Goal: Task Accomplishment & Management: Manage account settings

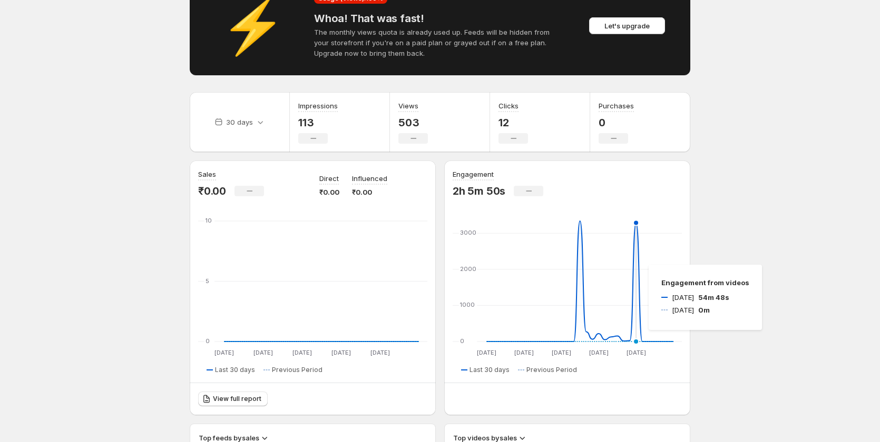
scroll to position [105, 0]
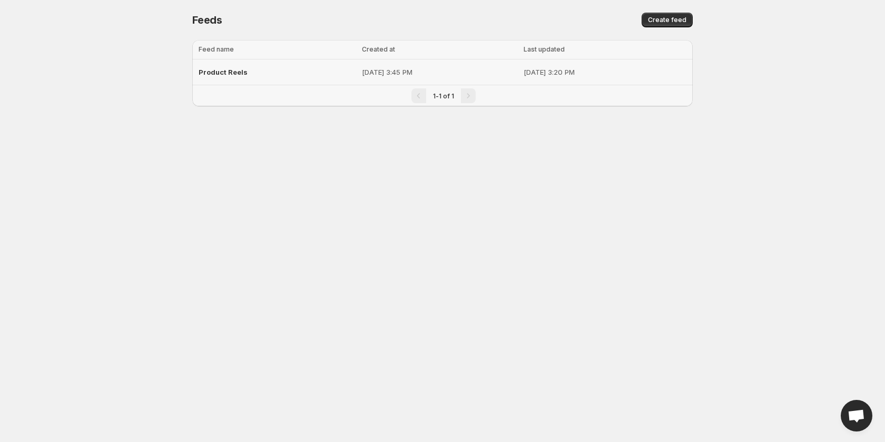
click at [223, 74] on span "Product Reels" at bounding box center [223, 72] width 49 height 8
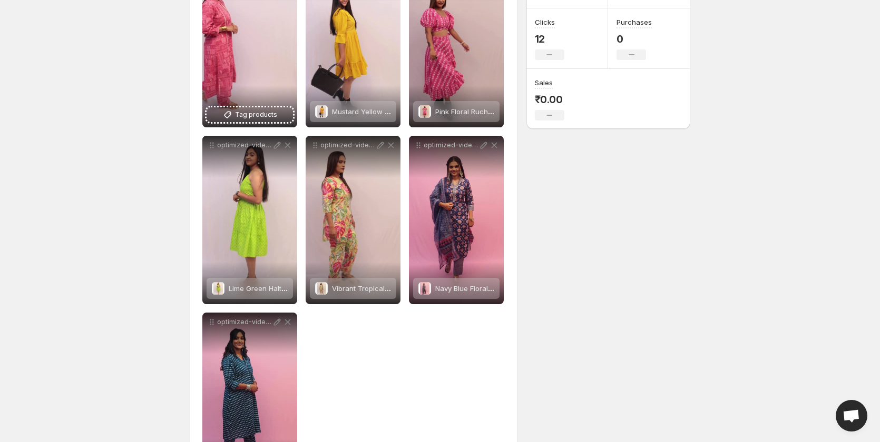
scroll to position [58, 0]
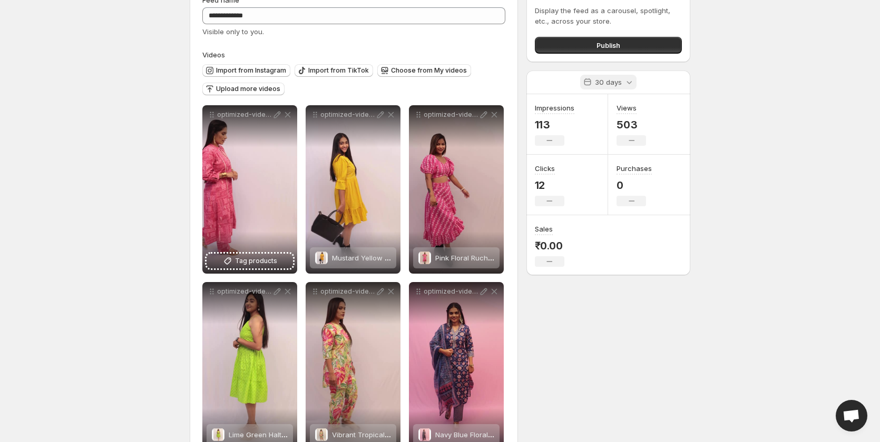
click at [625, 85] on icon at bounding box center [629, 82] width 11 height 11
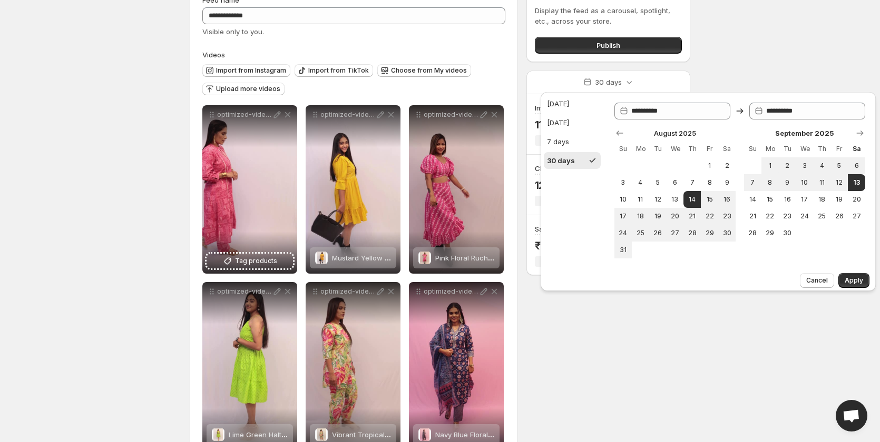
click at [675, 334] on div "**********" at bounding box center [435, 313] width 509 height 679
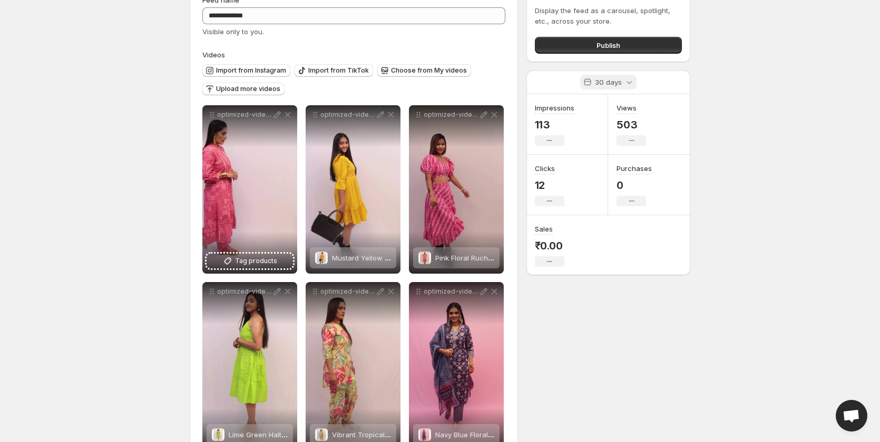
click at [627, 83] on icon at bounding box center [629, 82] width 11 height 11
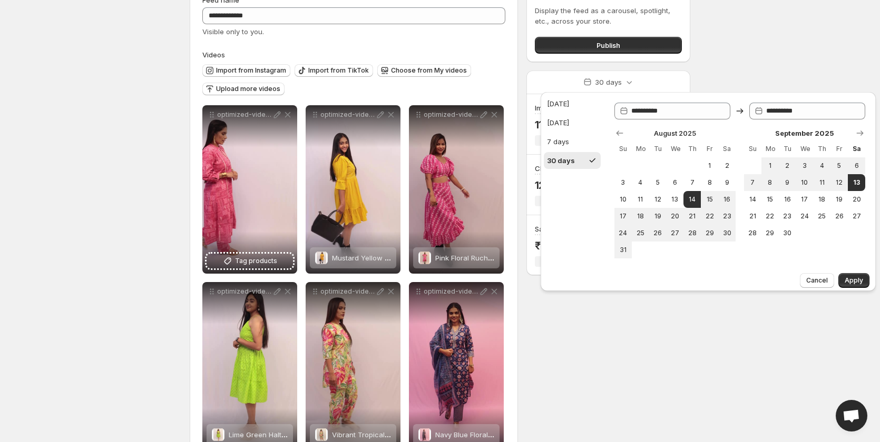
click at [742, 331] on body "**********" at bounding box center [440, 163] width 880 height 442
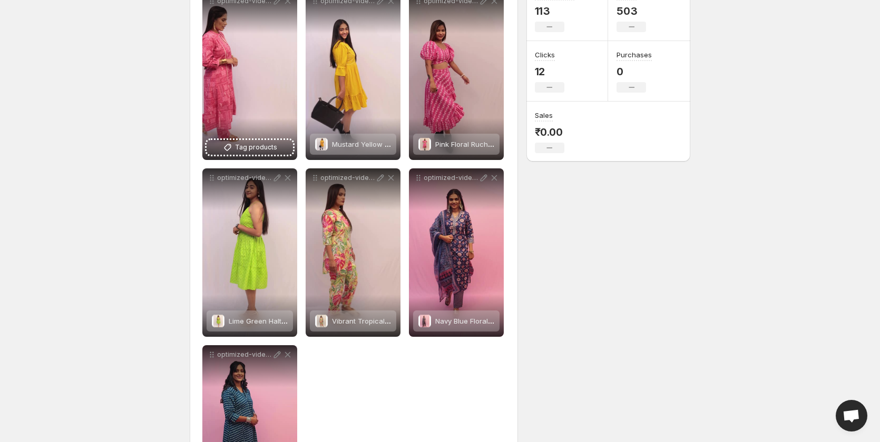
scroll to position [163, 0]
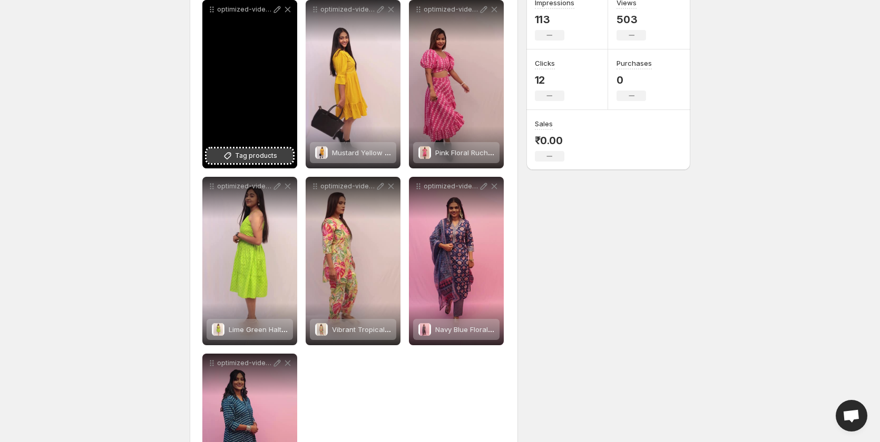
click at [250, 158] on span "Tag products" at bounding box center [256, 156] width 42 height 11
click at [250, 161] on button "Tag products" at bounding box center [249, 156] width 86 height 15
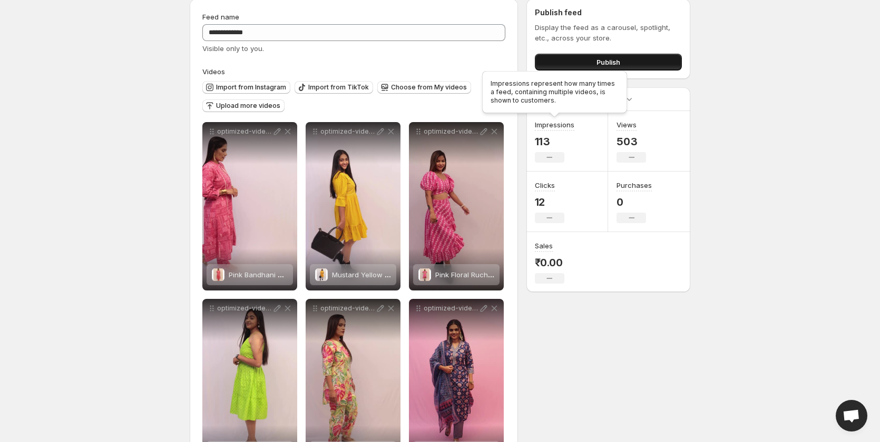
scroll to position [0, 0]
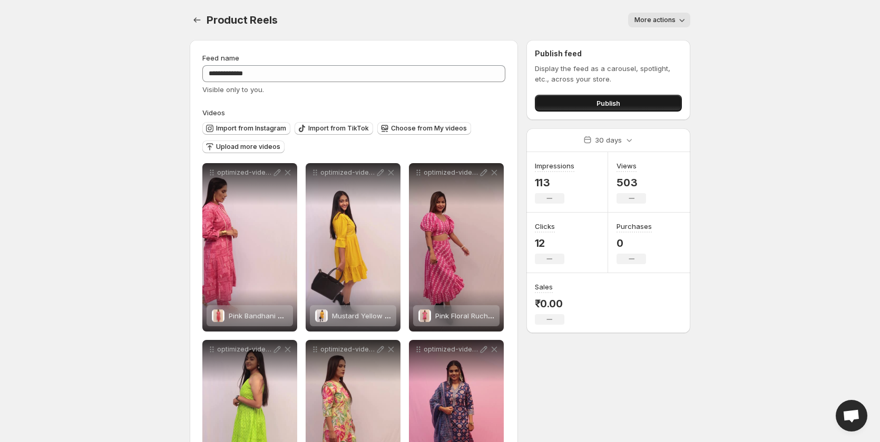
click at [585, 105] on button "Publish" at bounding box center [608, 103] width 147 height 17
click at [654, 27] on button "More actions" at bounding box center [659, 20] width 62 height 15
click at [714, 31] on body "**********" at bounding box center [440, 221] width 880 height 442
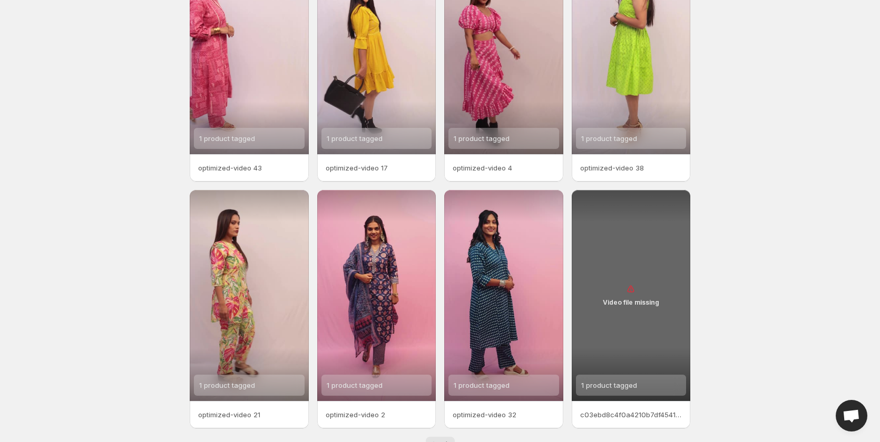
scroll to position [132, 0]
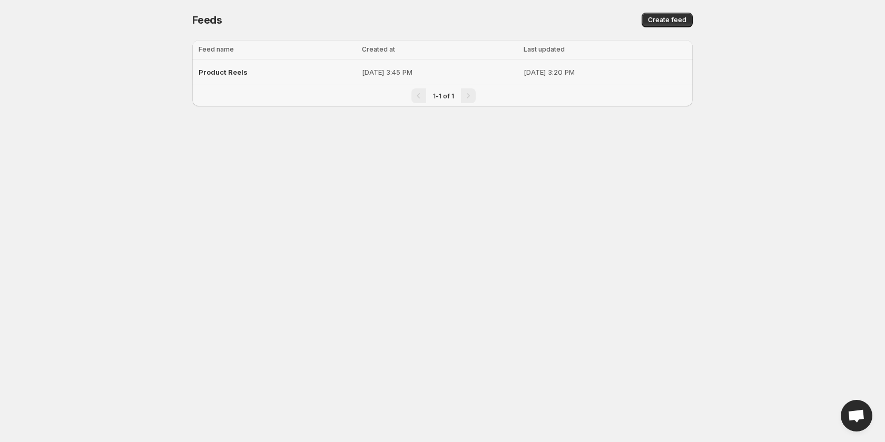
click at [231, 71] on span "Product Reels" at bounding box center [223, 72] width 49 height 8
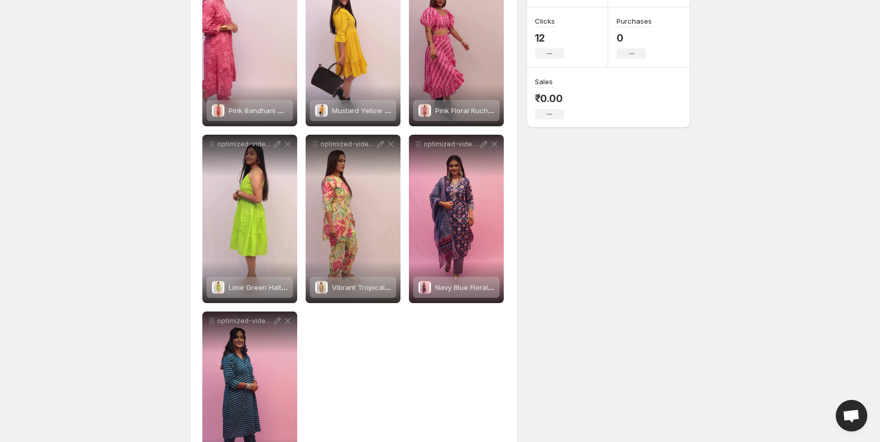
scroll to position [111, 0]
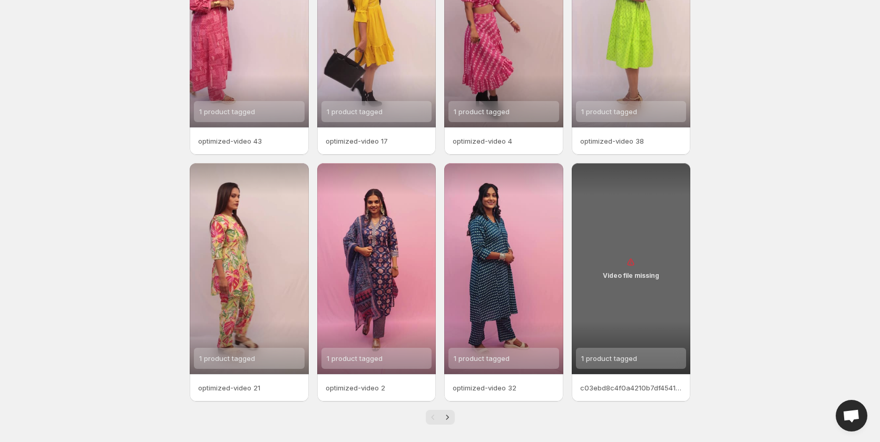
scroll to position [132, 0]
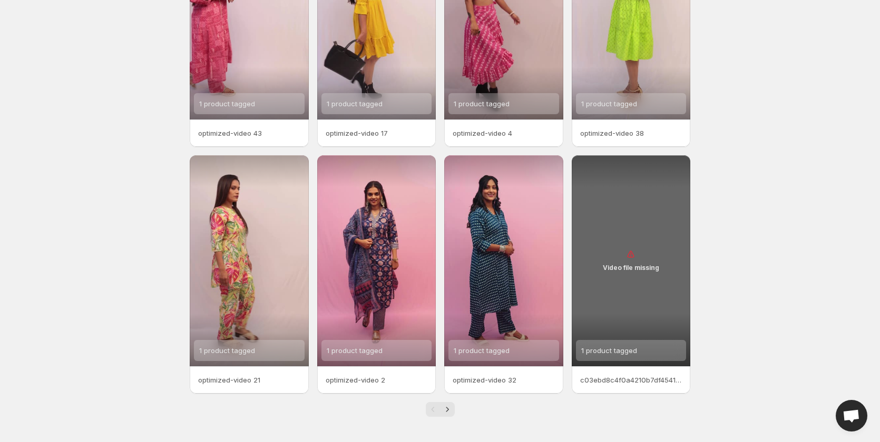
drag, startPoint x: 619, startPoint y: 273, endPoint x: 607, endPoint y: 273, distance: 12.6
click at [607, 273] on div "Video file missing" at bounding box center [630, 260] width 119 height 211
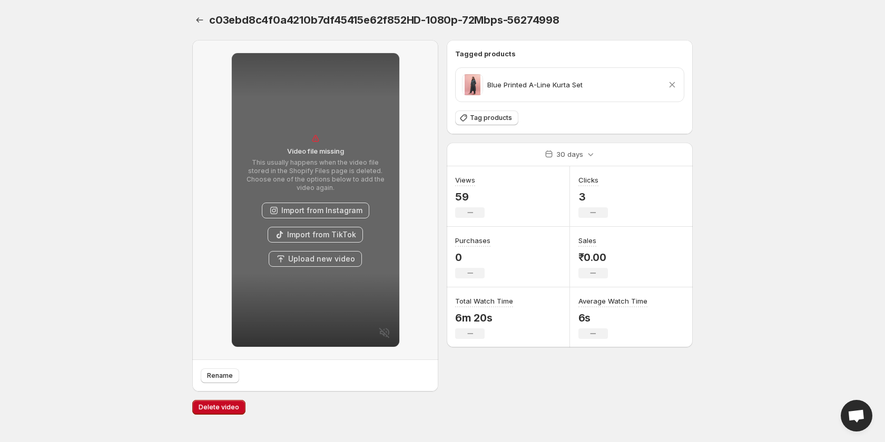
click at [673, 87] on icon at bounding box center [672, 85] width 11 height 11
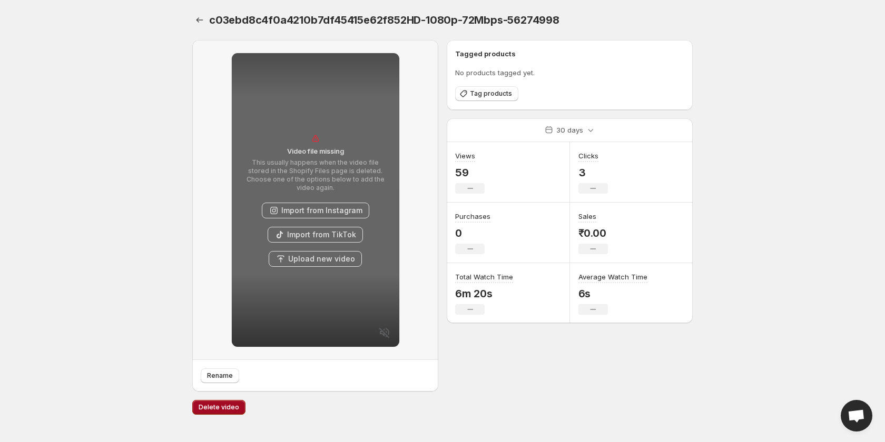
click at [212, 408] on span "Delete video" at bounding box center [219, 407] width 41 height 8
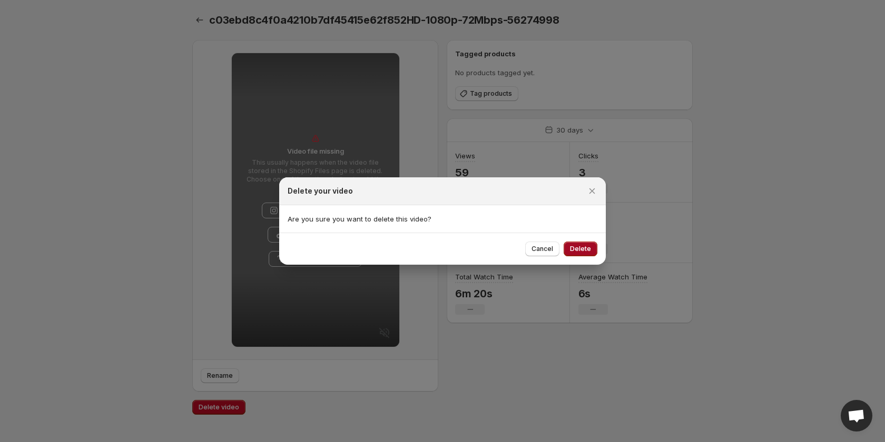
click at [579, 253] on button "Delete" at bounding box center [581, 249] width 34 height 15
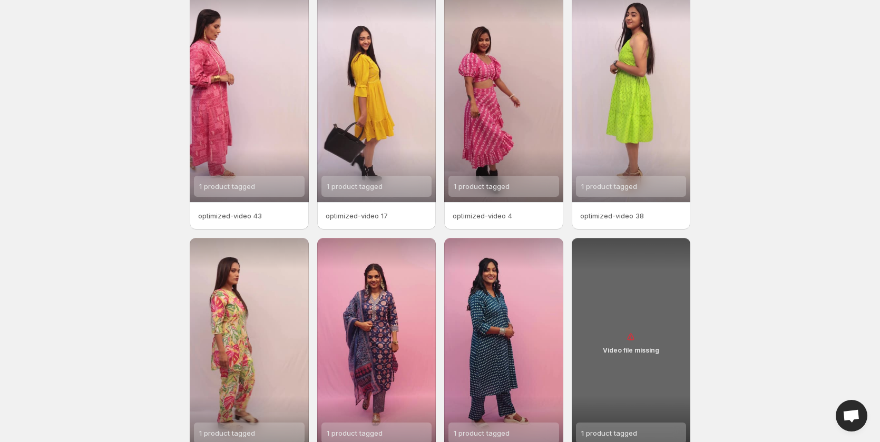
scroll to position [132, 0]
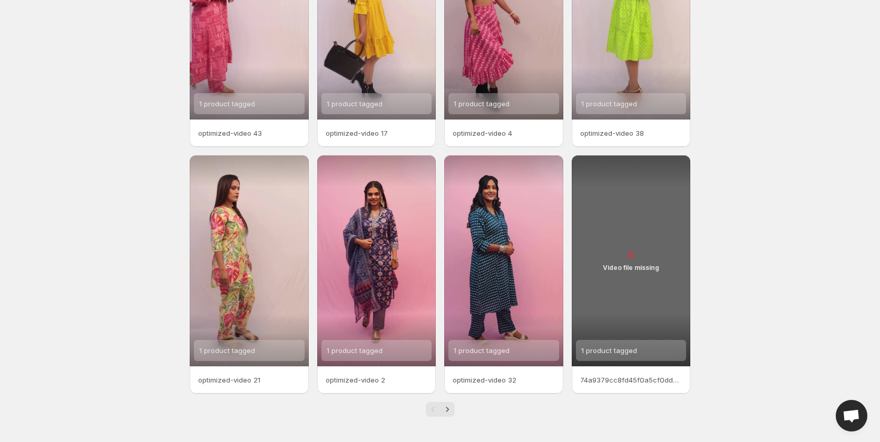
click at [651, 258] on div "Video file missing" at bounding box center [630, 260] width 119 height 211
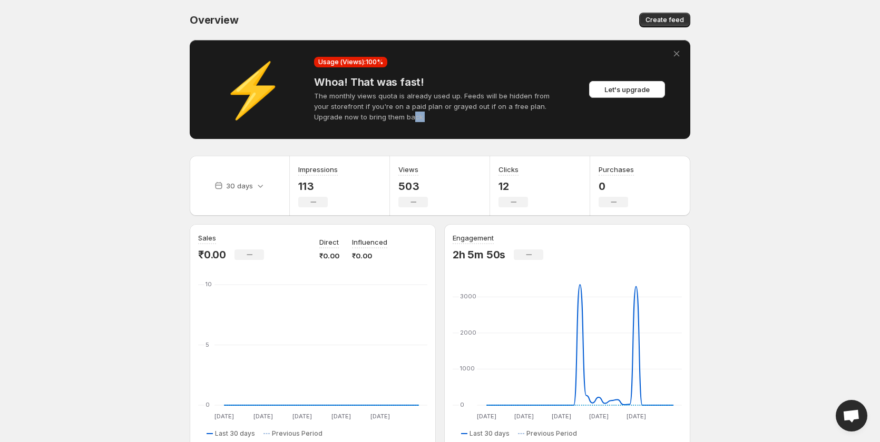
drag, startPoint x: 407, startPoint y: 114, endPoint x: 381, endPoint y: 115, distance: 25.8
click at [381, 115] on p "The monthly views quota is already used up. Feeds will be hidden from your stor…" at bounding box center [440, 107] width 252 height 32
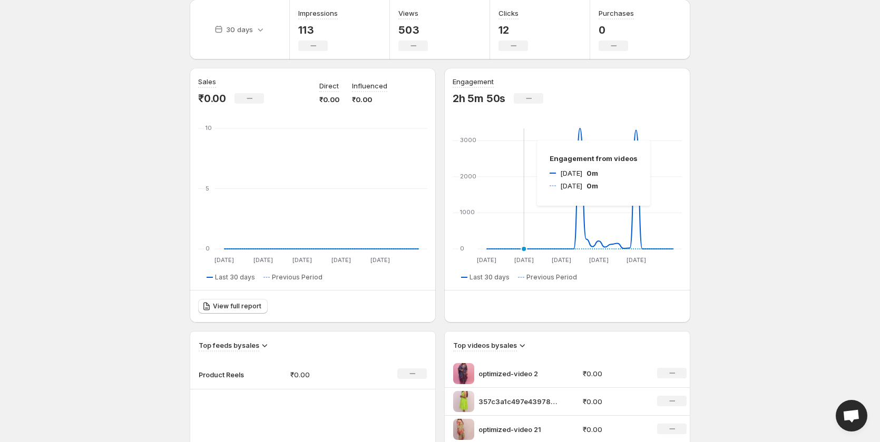
scroll to position [158, 0]
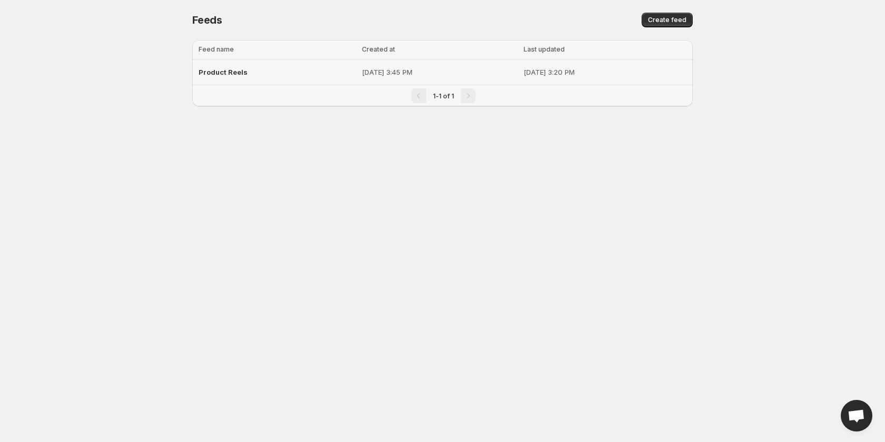
click at [222, 75] on span "Product Reels" at bounding box center [223, 72] width 49 height 8
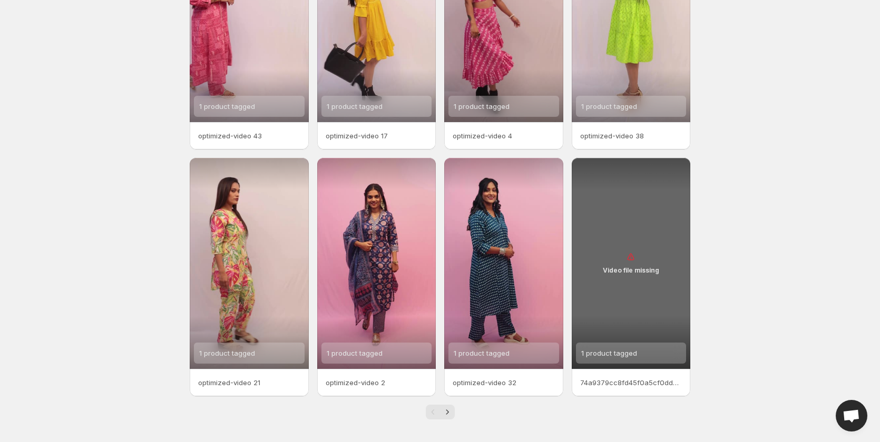
scroll to position [132, 0]
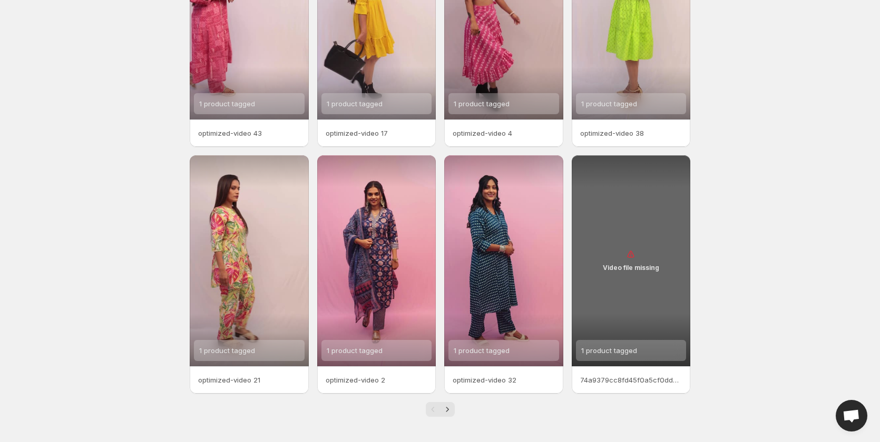
click at [633, 275] on div "Video file missing" at bounding box center [630, 260] width 119 height 211
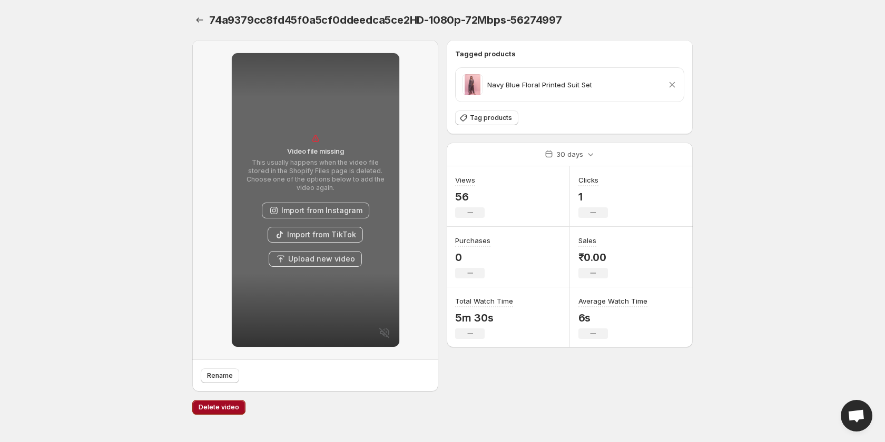
click at [211, 410] on span "Delete video" at bounding box center [219, 407] width 41 height 8
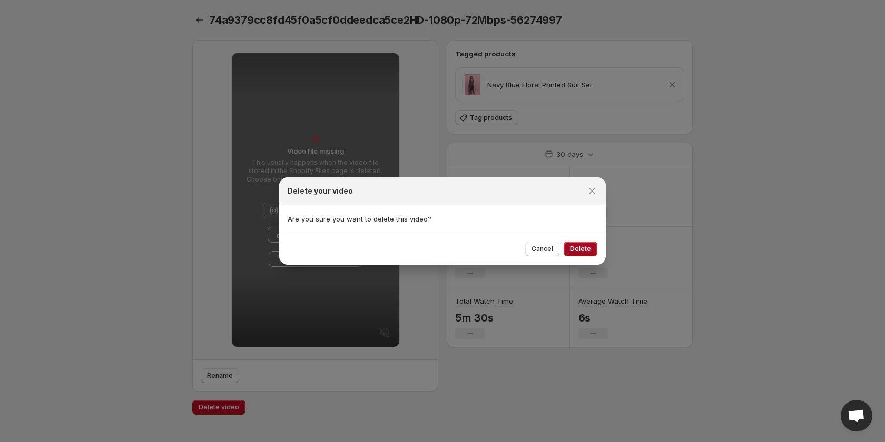
click at [578, 245] on button "Delete" at bounding box center [581, 249] width 34 height 15
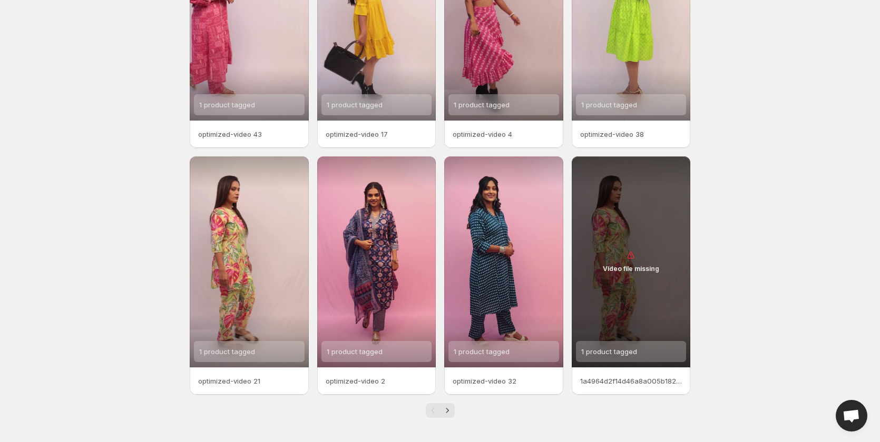
scroll to position [132, 0]
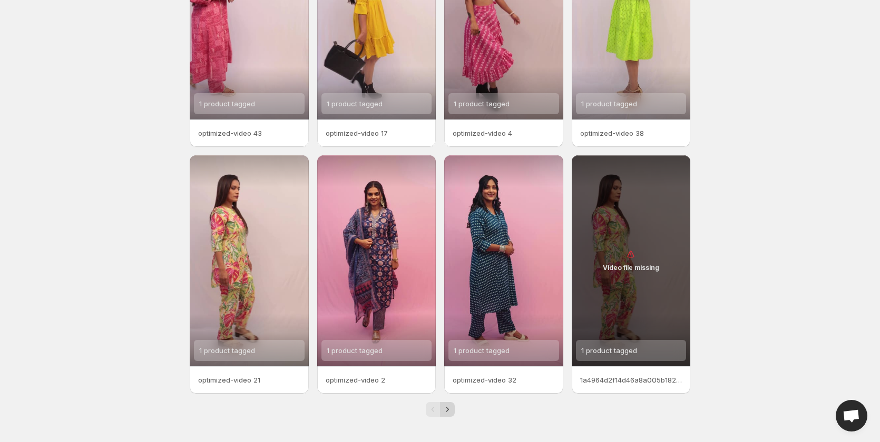
click at [444, 408] on icon "Next" at bounding box center [447, 410] width 11 height 11
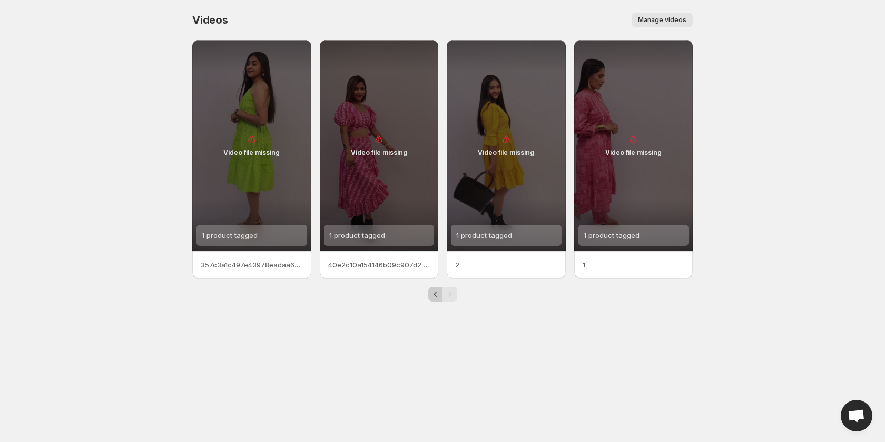
click at [432, 298] on icon "Previous" at bounding box center [435, 294] width 11 height 11
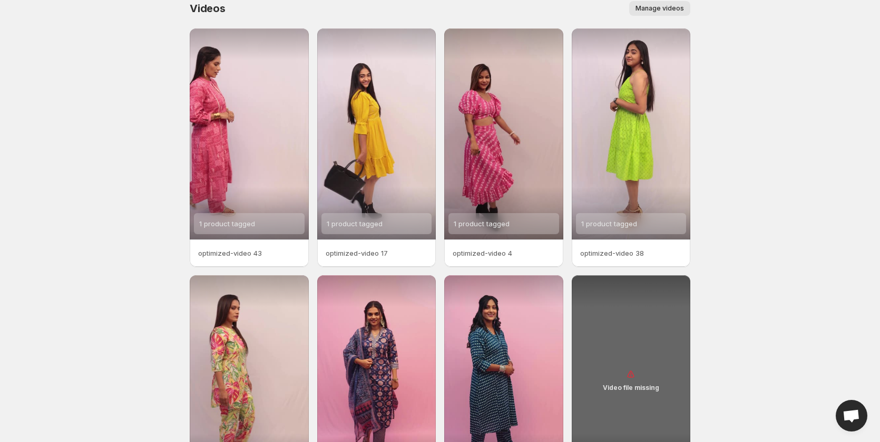
scroll to position [117, 0]
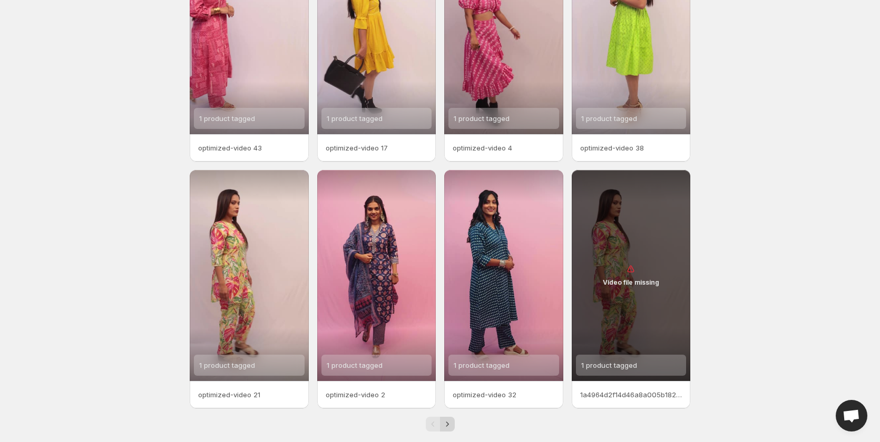
click at [450, 427] on icon "Next" at bounding box center [447, 424] width 11 height 11
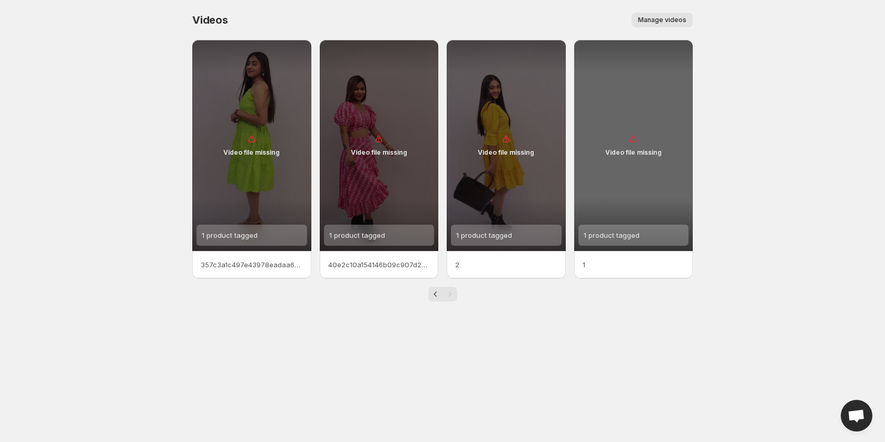
click at [649, 79] on div "Video file missing" at bounding box center [633, 145] width 119 height 211
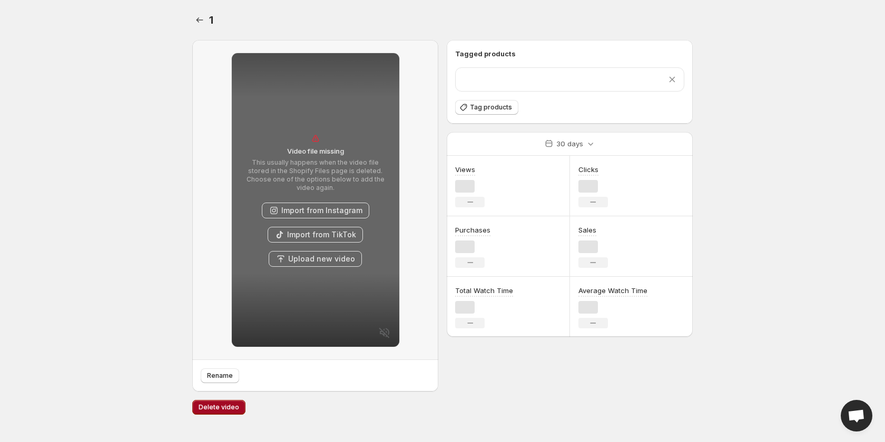
click at [211, 411] on span "Delete video" at bounding box center [219, 407] width 41 height 8
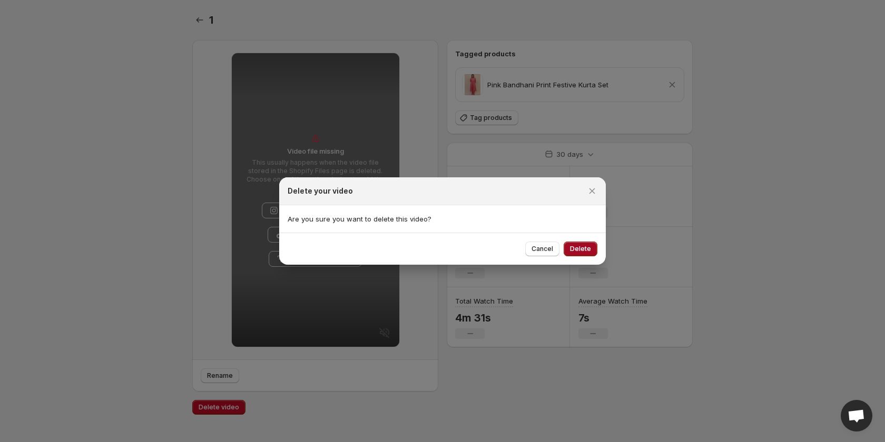
click at [581, 255] on button "Delete" at bounding box center [581, 249] width 34 height 15
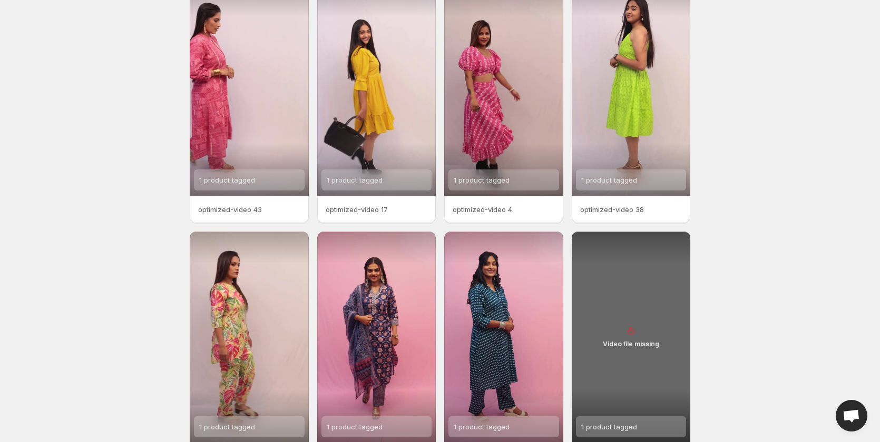
scroll to position [132, 0]
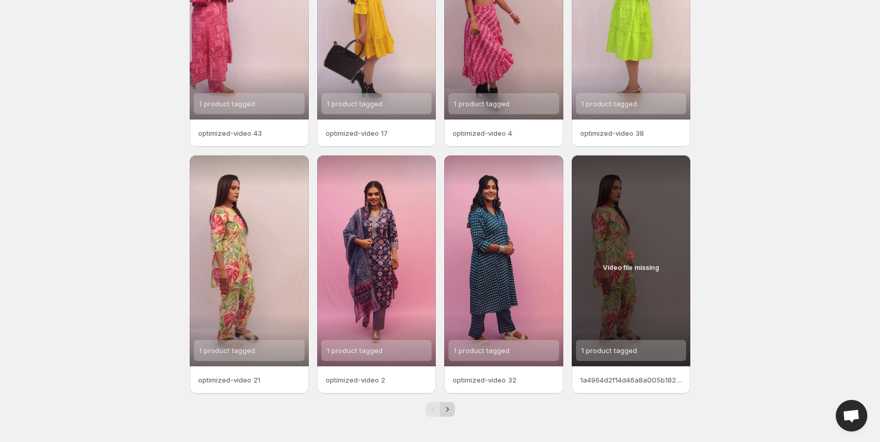
click at [445, 411] on icon "Next" at bounding box center [447, 410] width 11 height 11
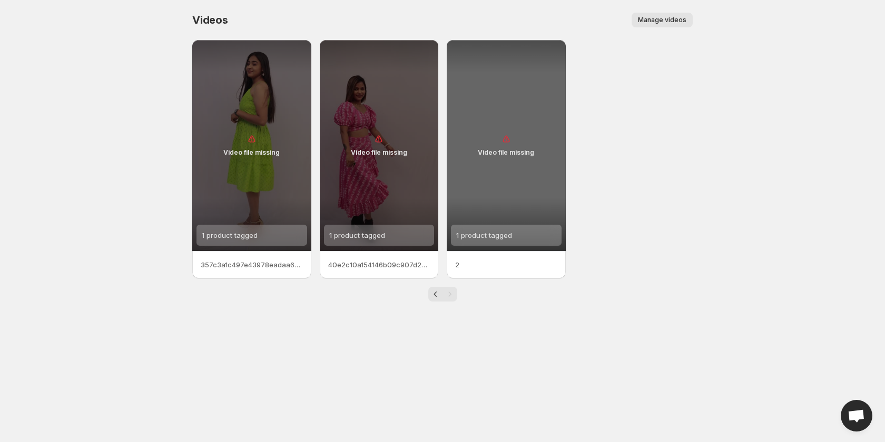
click at [507, 169] on div "Video file missing" at bounding box center [506, 145] width 119 height 211
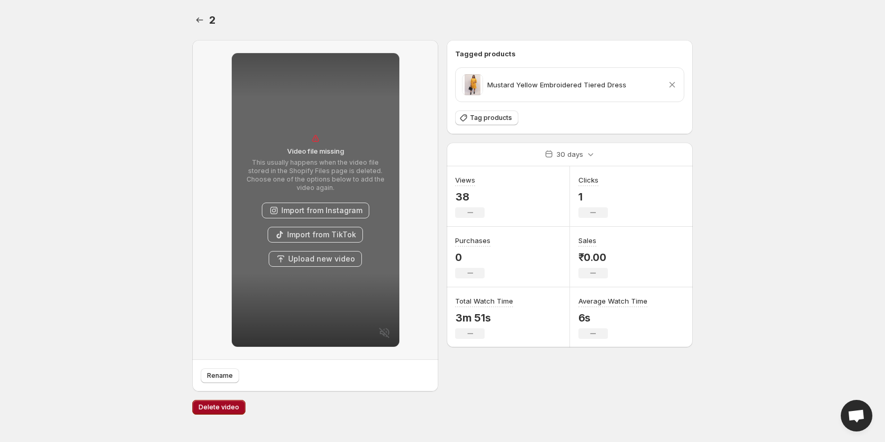
click at [220, 406] on span "Delete video" at bounding box center [219, 407] width 41 height 8
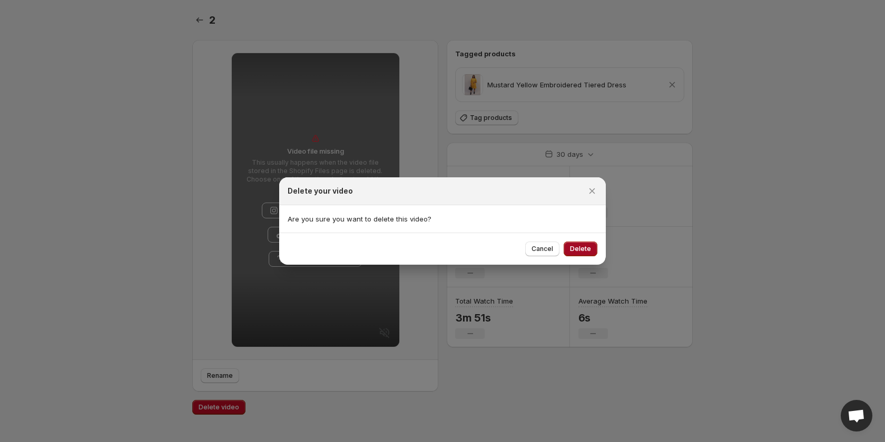
click at [578, 250] on span "Delete" at bounding box center [580, 249] width 21 height 8
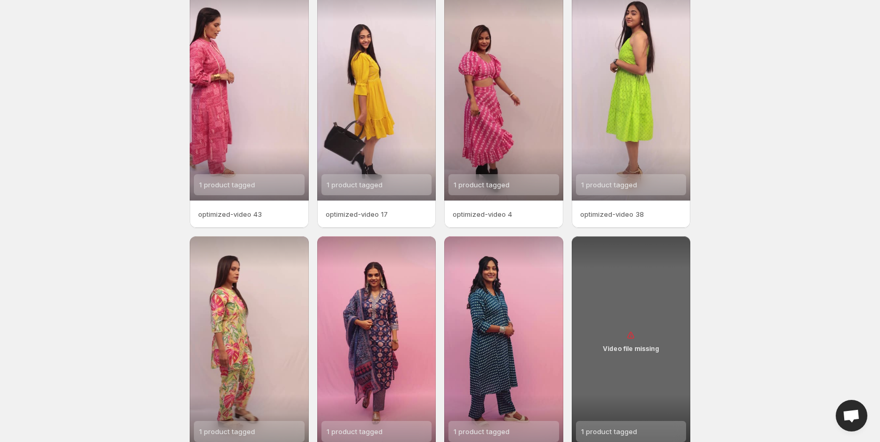
scroll to position [105, 0]
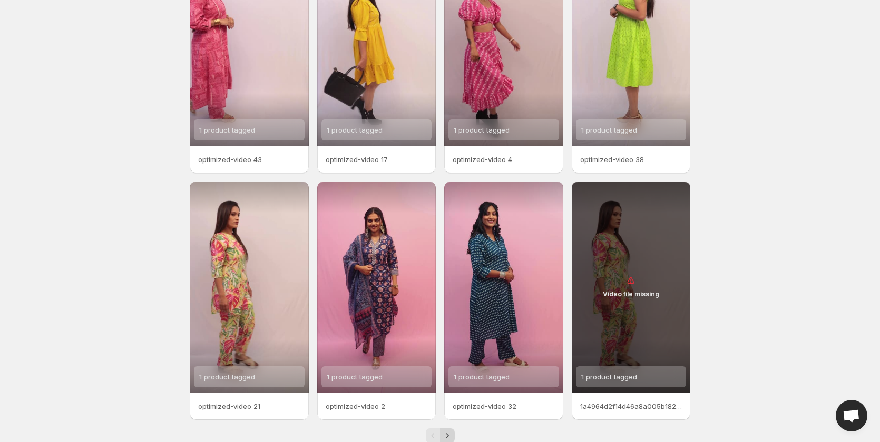
click at [447, 437] on icon "Next" at bounding box center [447, 435] width 3 height 5
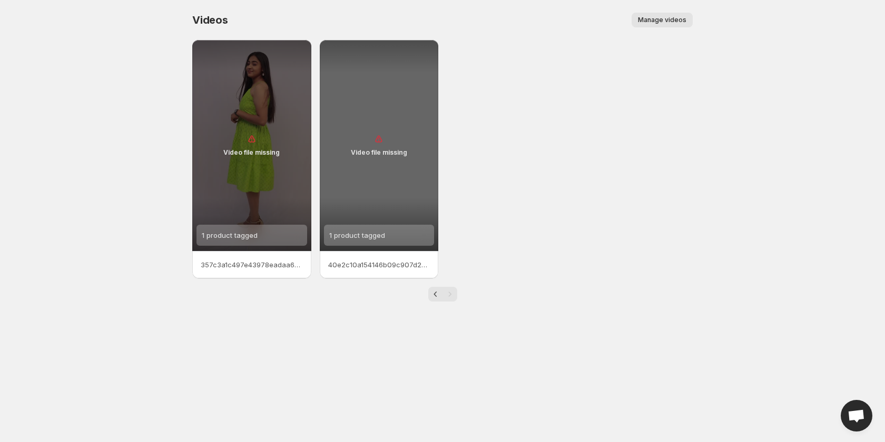
click at [390, 215] on div "Video file missing" at bounding box center [379, 145] width 119 height 211
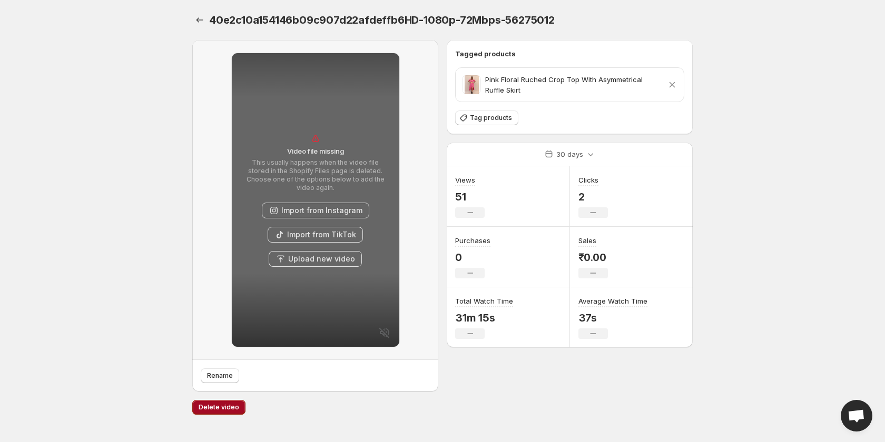
click at [205, 412] on button "Delete video" at bounding box center [218, 407] width 53 height 15
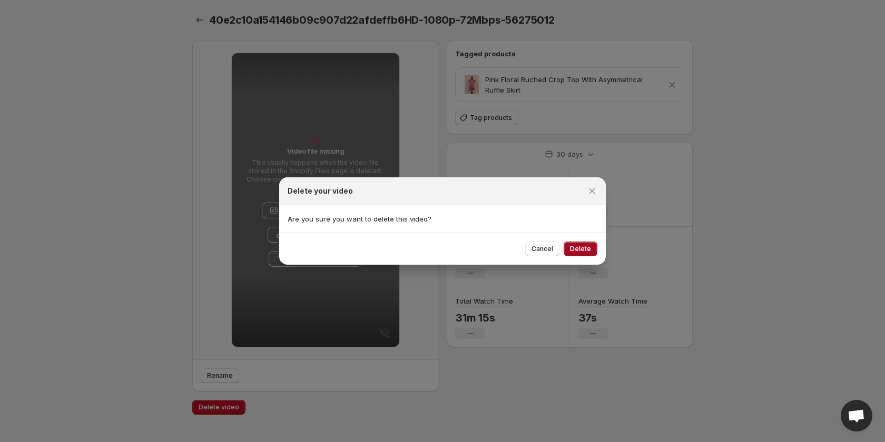
click at [579, 251] on span "Delete" at bounding box center [580, 249] width 21 height 8
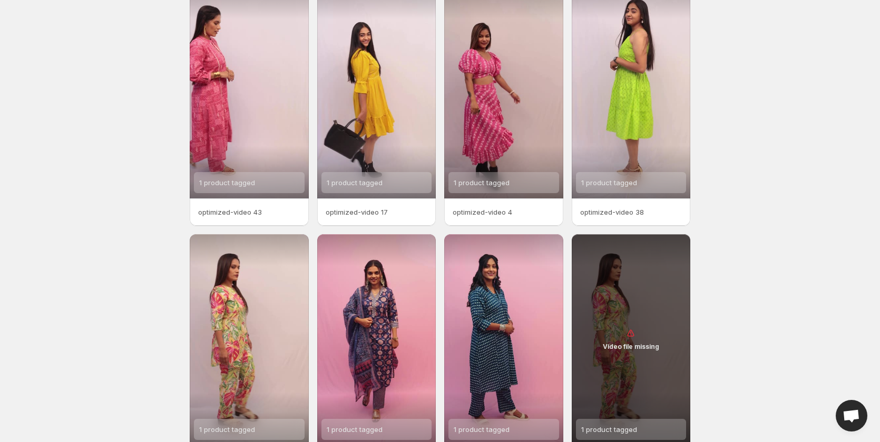
scroll to position [132, 0]
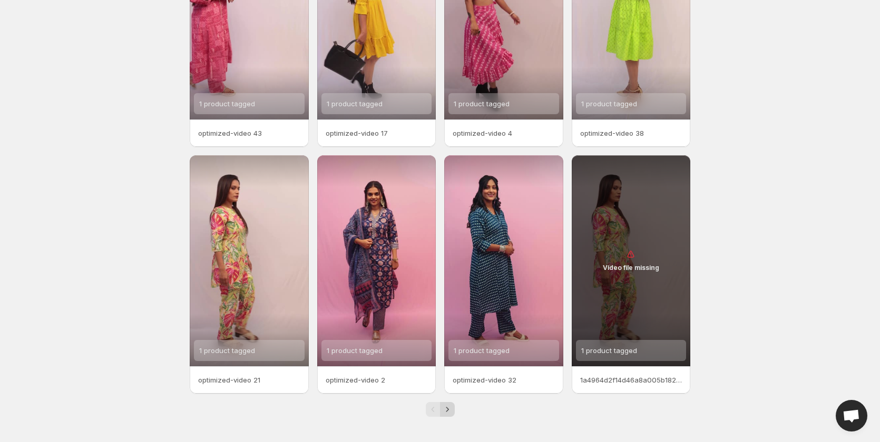
click at [444, 410] on icon "Next" at bounding box center [447, 410] width 11 height 11
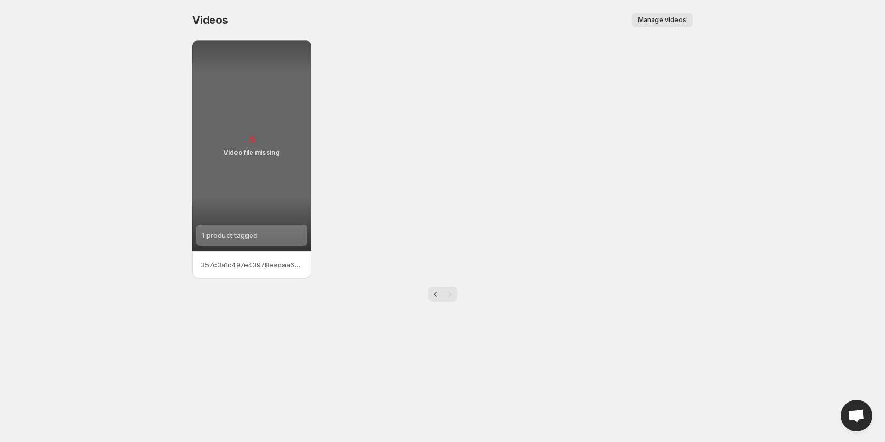
click at [258, 150] on p "Video file missing" at bounding box center [251, 153] width 56 height 8
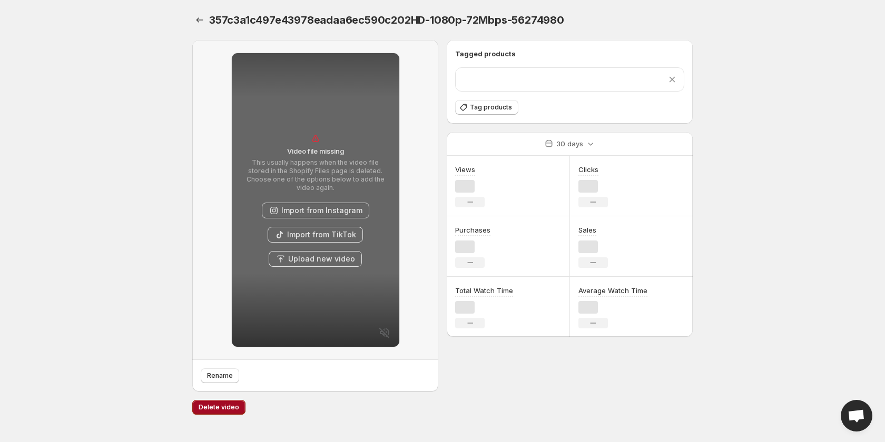
click at [200, 412] on button "Delete video" at bounding box center [218, 407] width 53 height 15
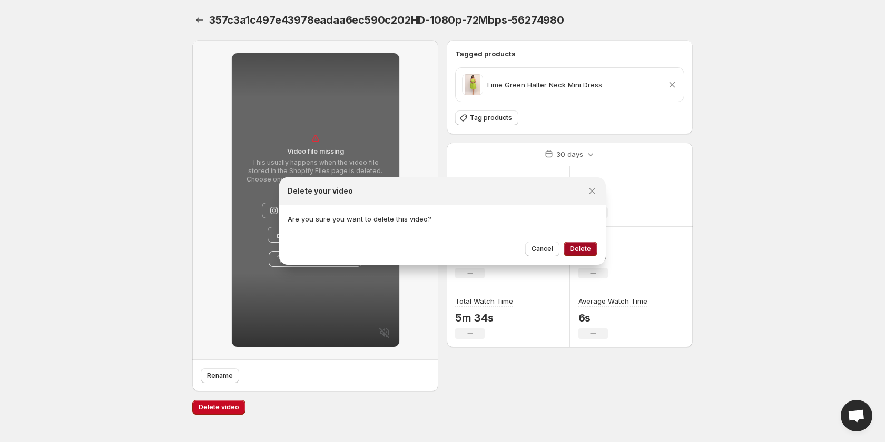
click at [586, 252] on span "Delete" at bounding box center [580, 249] width 21 height 8
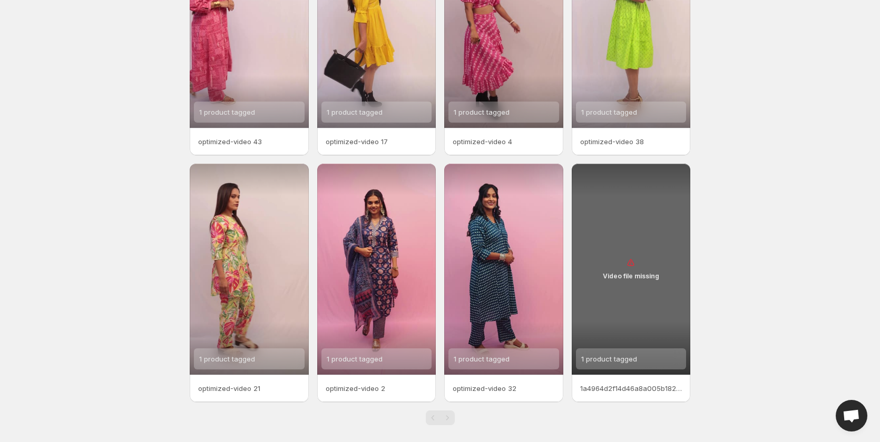
scroll to position [132, 0]
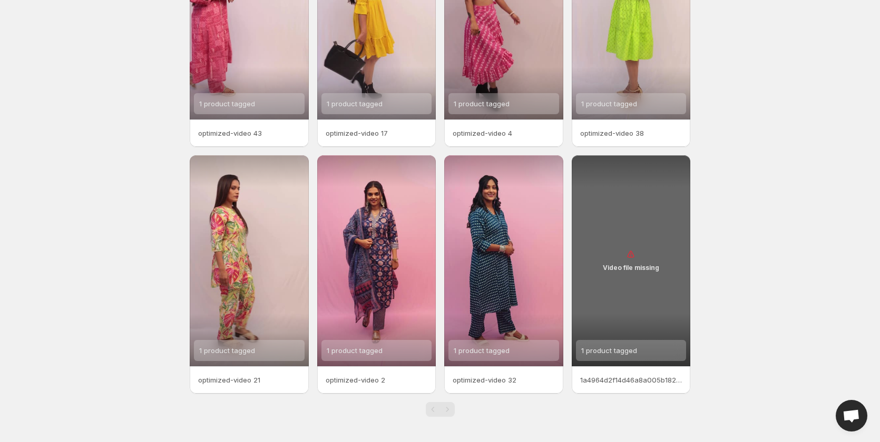
click at [641, 290] on div "Video file missing" at bounding box center [630, 260] width 119 height 211
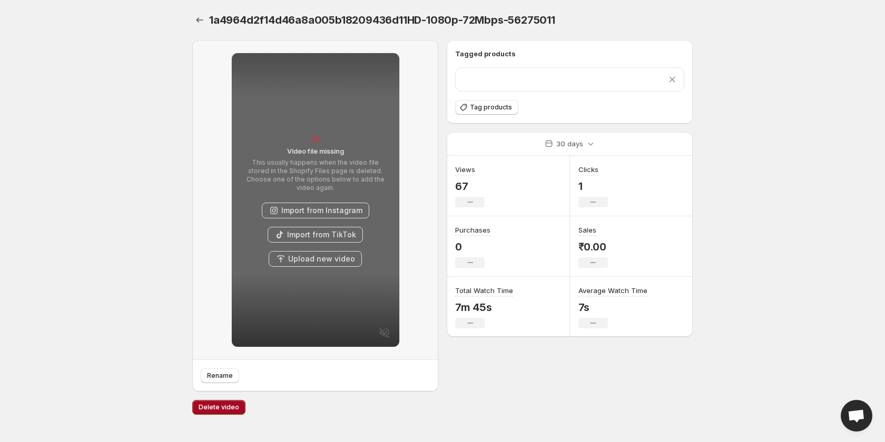
click at [208, 408] on span "Delete video" at bounding box center [219, 407] width 41 height 8
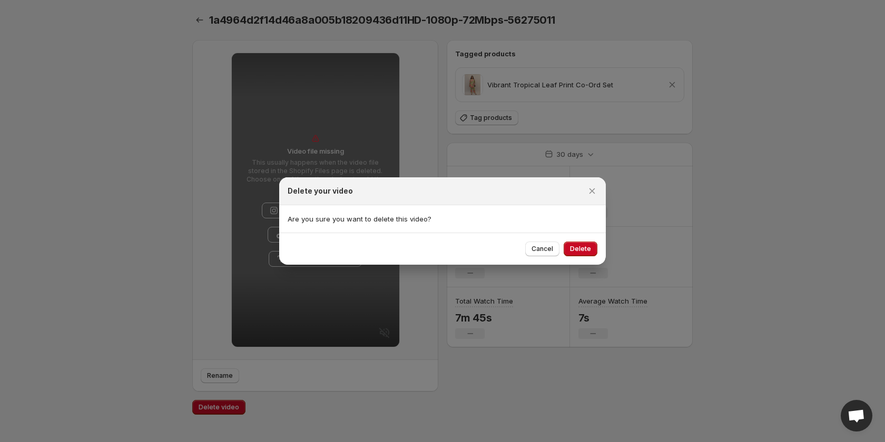
click at [578, 253] on span "Delete" at bounding box center [580, 249] width 21 height 8
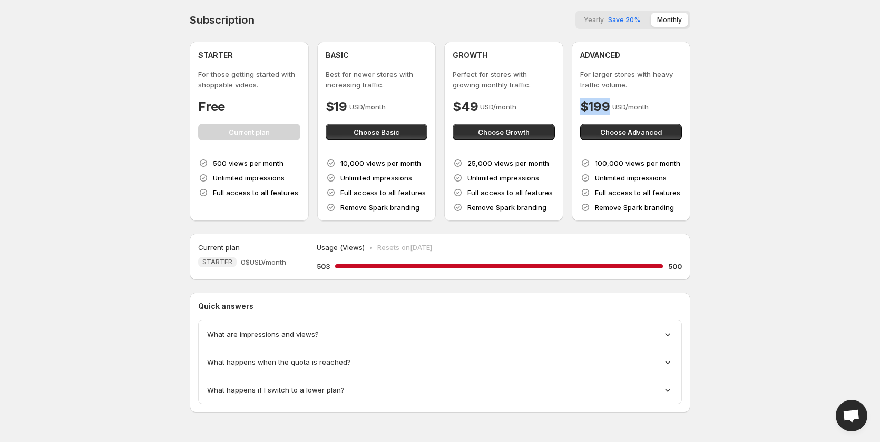
drag, startPoint x: 579, startPoint y: 107, endPoint x: 609, endPoint y: 103, distance: 30.3
click at [609, 103] on div "ADVANCED For larger stores with heavy traffic volume. $199 USD/month Choose Adv…" at bounding box center [630, 95] width 119 height 107
copy h4 "$199"
click at [609, 81] on p "For larger stores with heavy traffic volume." at bounding box center [631, 79] width 102 height 21
click at [604, 21] on span "Yearly" at bounding box center [594, 20] width 20 height 8
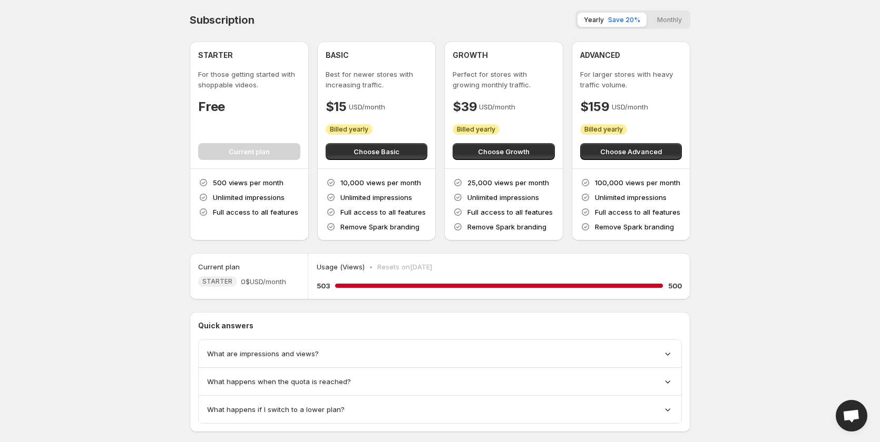
click at [661, 21] on button "Monthly" at bounding box center [669, 20] width 37 height 14
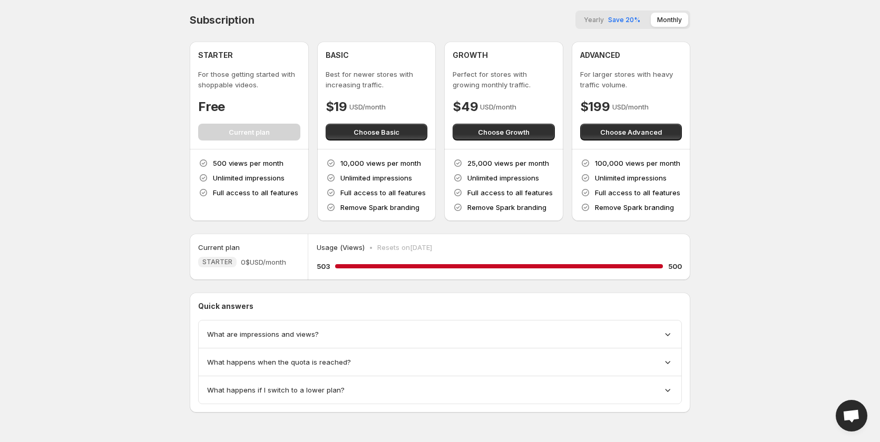
click at [608, 22] on button "Yearly Save 20%" at bounding box center [611, 20] width 69 height 14
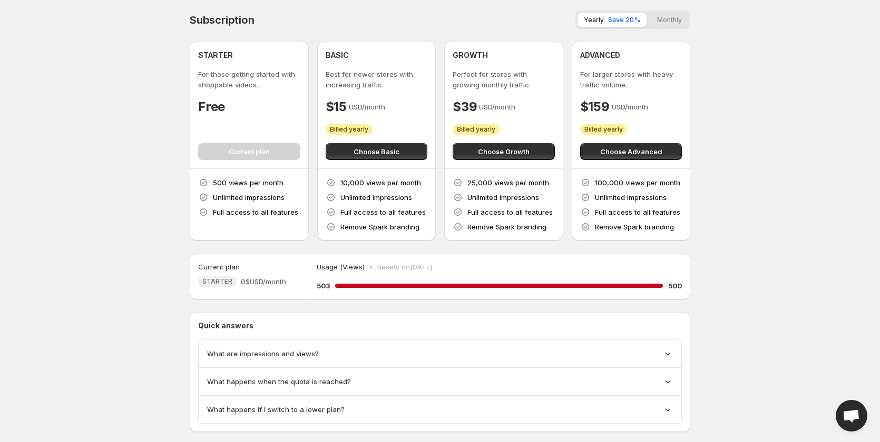
click at [669, 19] on button "Monthly" at bounding box center [669, 20] width 37 height 14
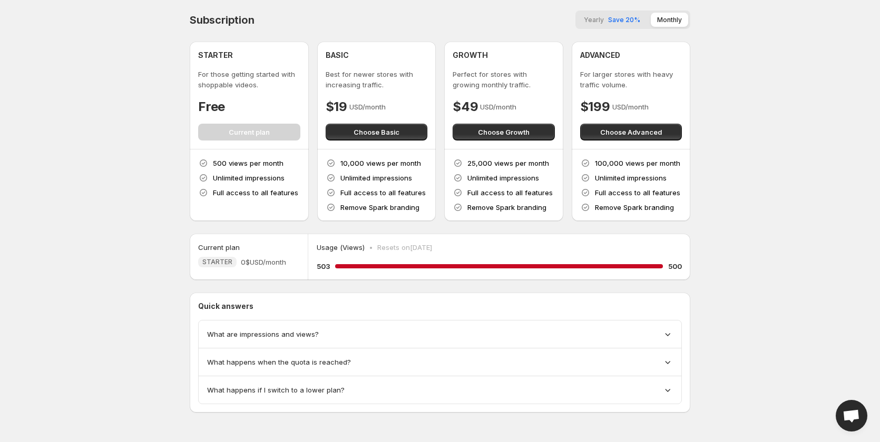
click at [604, 21] on span "Yearly" at bounding box center [594, 20] width 20 height 8
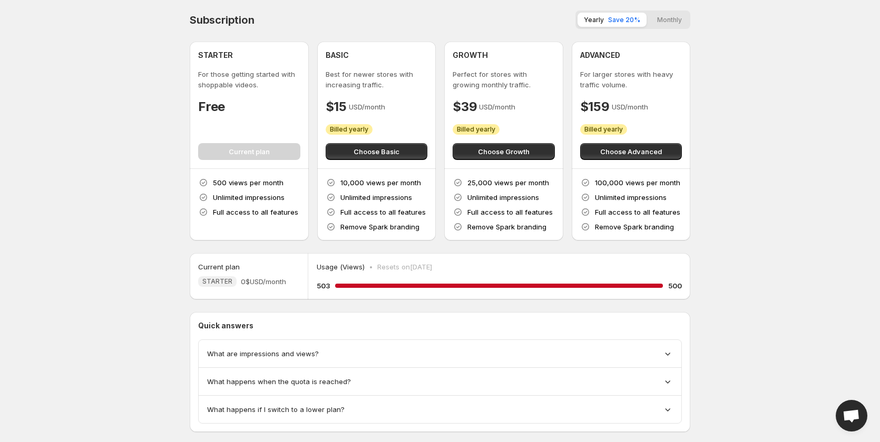
click at [673, 17] on button "Monthly" at bounding box center [669, 20] width 37 height 14
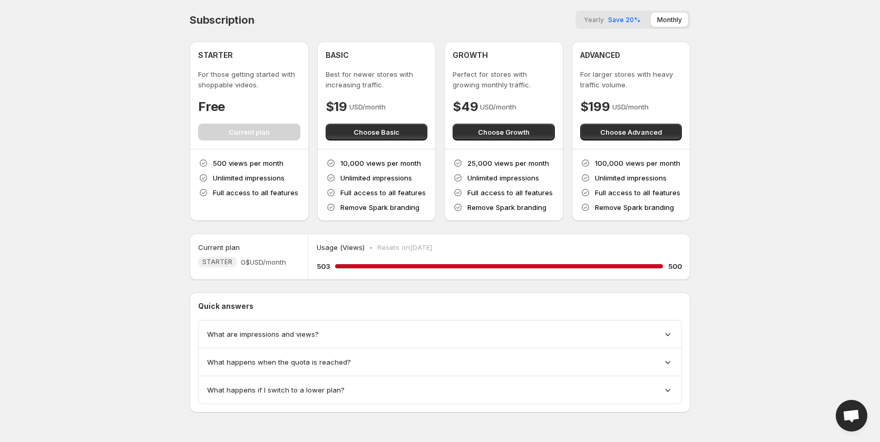
click at [603, 19] on span "Yearly" at bounding box center [594, 20] width 20 height 8
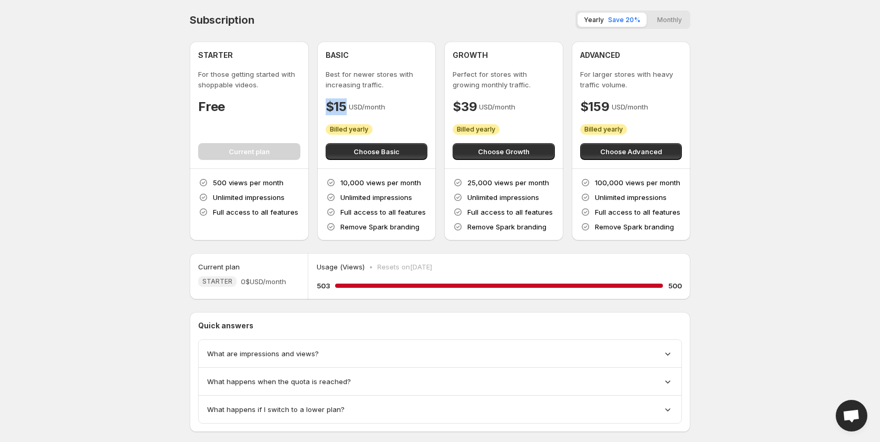
drag, startPoint x: 327, startPoint y: 104, endPoint x: 346, endPoint y: 104, distance: 19.0
click at [346, 104] on h4 "$15" at bounding box center [336, 106] width 21 height 17
copy h4 "$15"
click at [673, 21] on button "Monthly" at bounding box center [669, 20] width 37 height 14
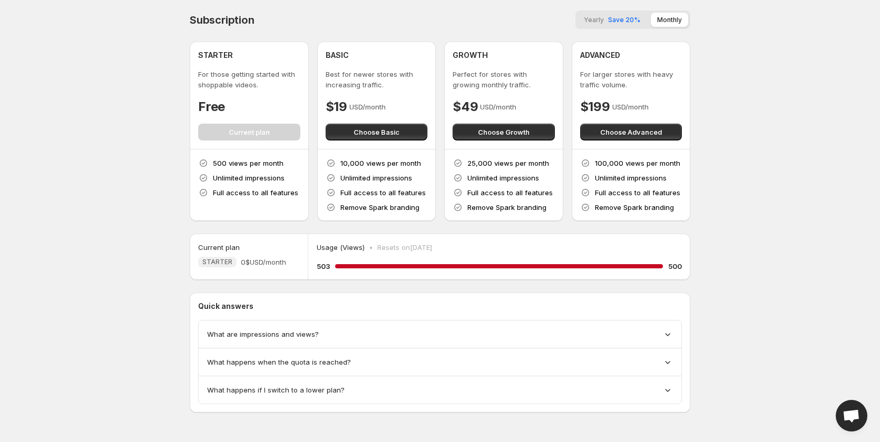
click at [593, 25] on button "Yearly Save 20%" at bounding box center [611, 20] width 69 height 14
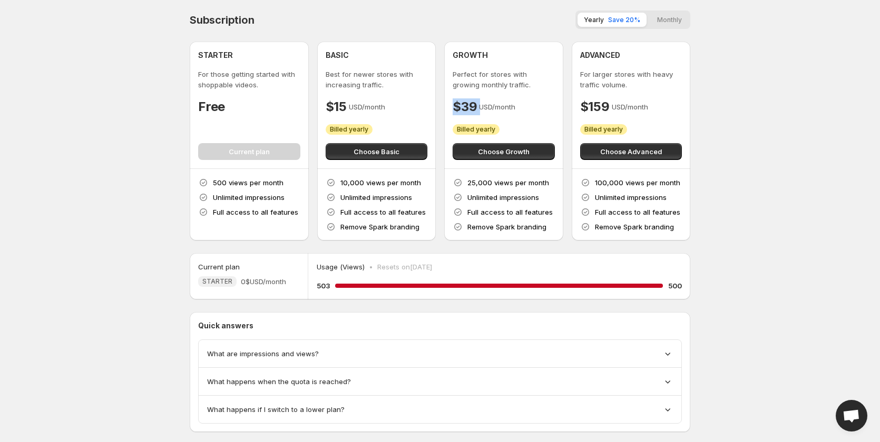
drag, startPoint x: 452, startPoint y: 107, endPoint x: 480, endPoint y: 105, distance: 28.0
click at [480, 105] on div "$39 USD/month" at bounding box center [503, 106] width 102 height 17
copy h4 "$39"
